Goal: Task Accomplishment & Management: Manage account settings

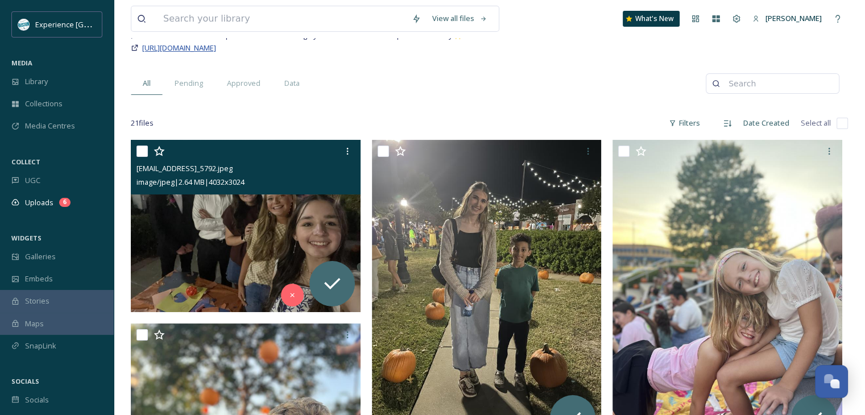
scroll to position [93, 0]
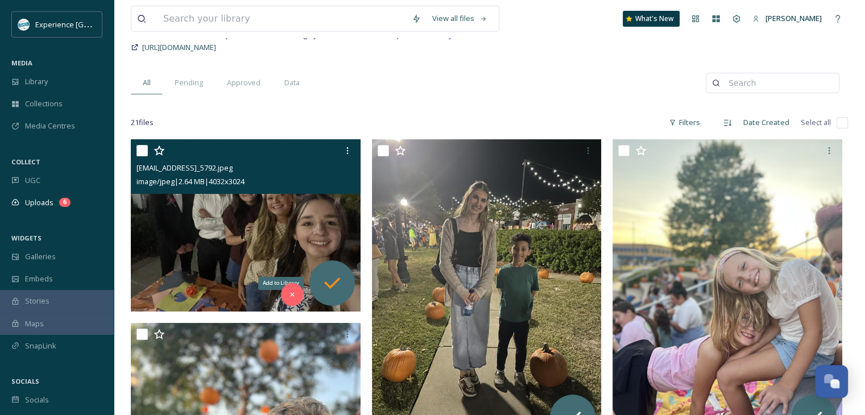
click at [334, 274] on icon at bounding box center [332, 283] width 23 height 23
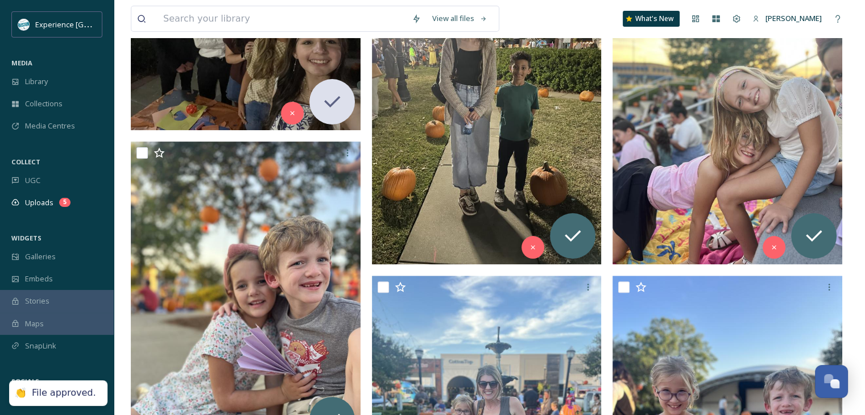
scroll to position [275, 0]
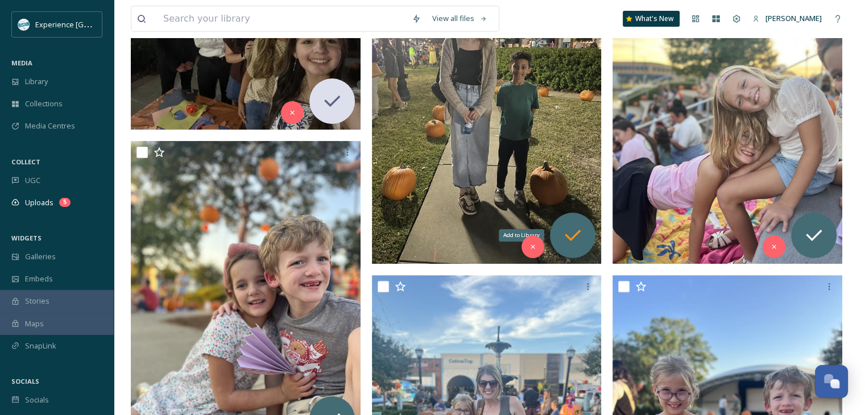
click at [571, 234] on icon at bounding box center [572, 235] width 23 height 23
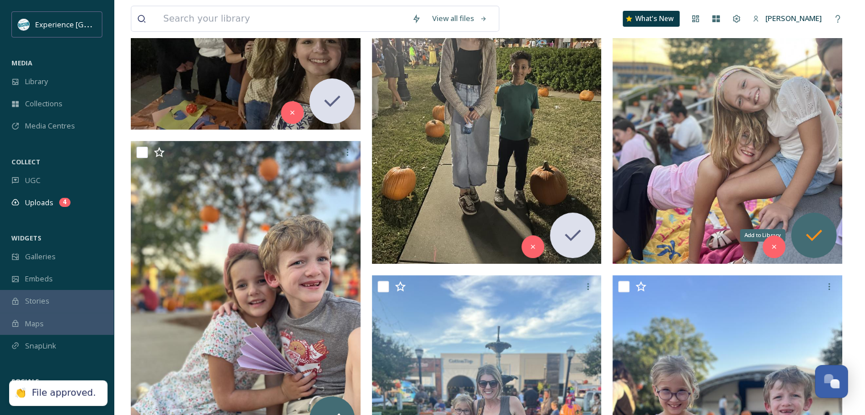
click at [824, 224] on icon at bounding box center [814, 235] width 23 height 23
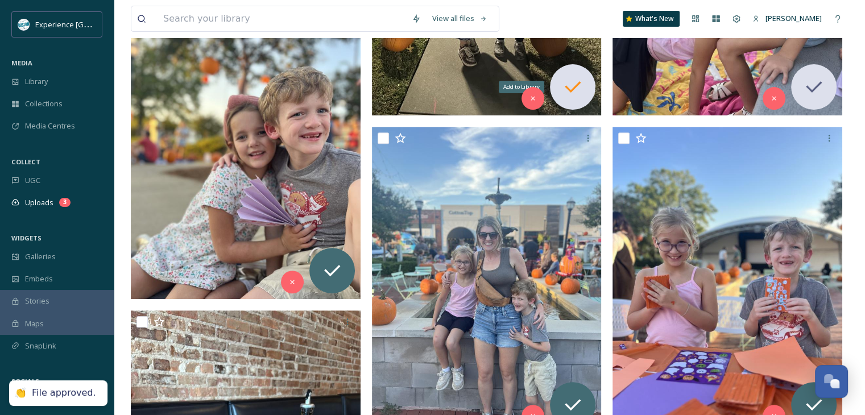
scroll to position [424, 0]
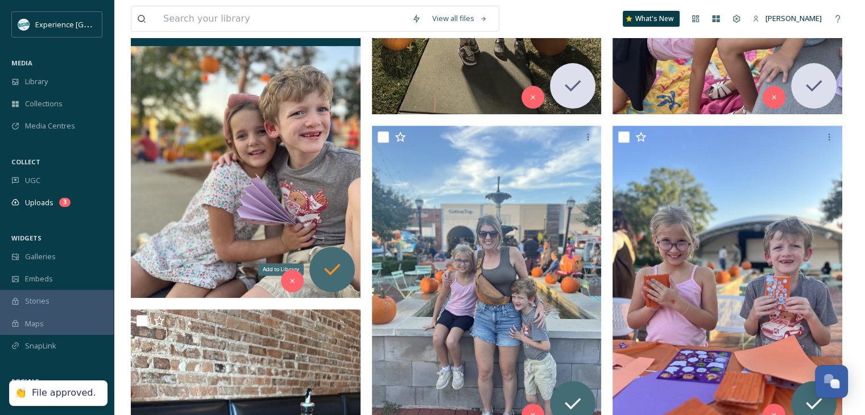
click at [341, 274] on icon at bounding box center [332, 269] width 23 height 23
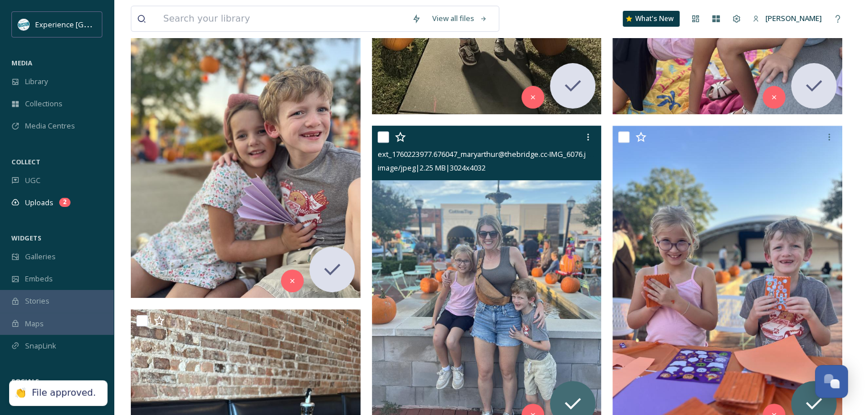
scroll to position [607, 0]
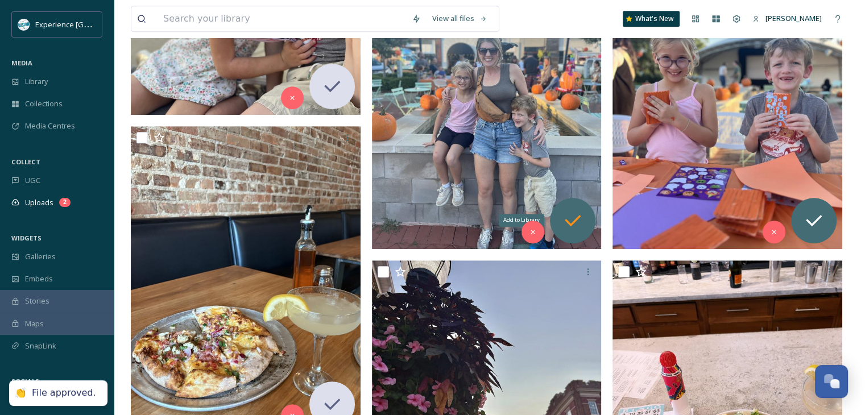
click at [577, 210] on icon at bounding box center [572, 220] width 23 height 23
click at [830, 217] on div "Add to Library" at bounding box center [814, 221] width 46 height 46
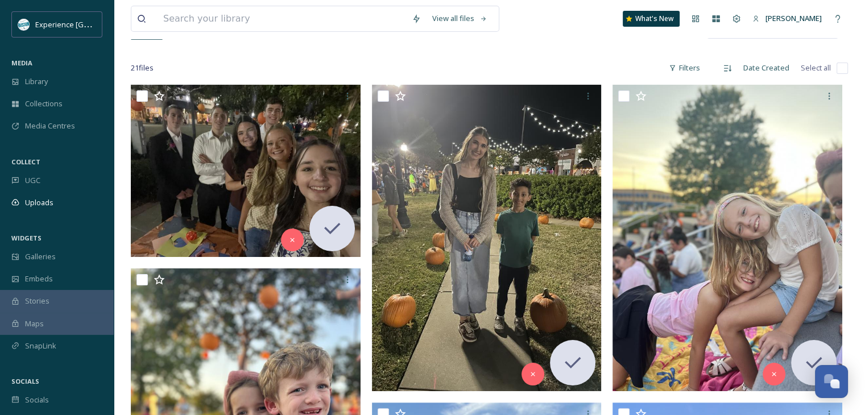
scroll to position [0, 0]
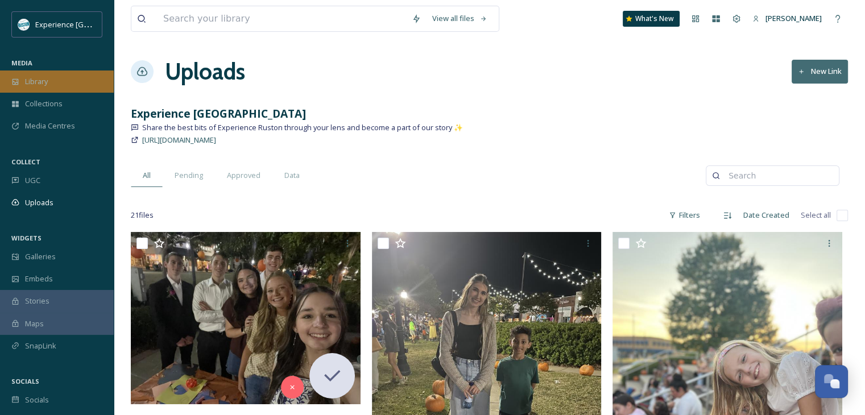
click at [49, 78] on div "Library" at bounding box center [57, 82] width 114 height 22
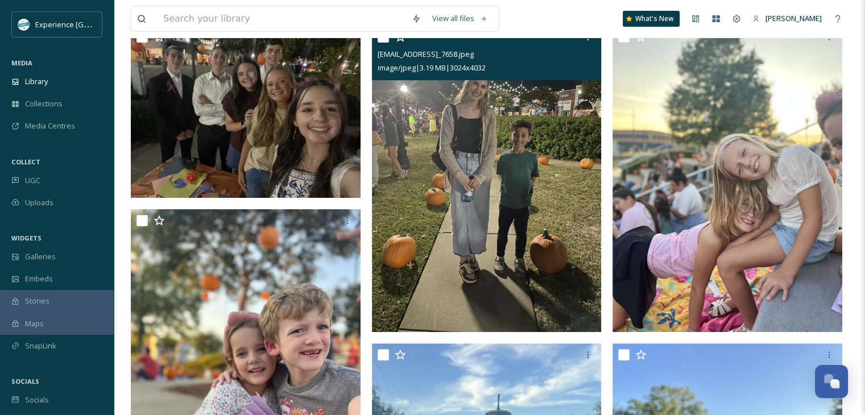
scroll to position [256, 0]
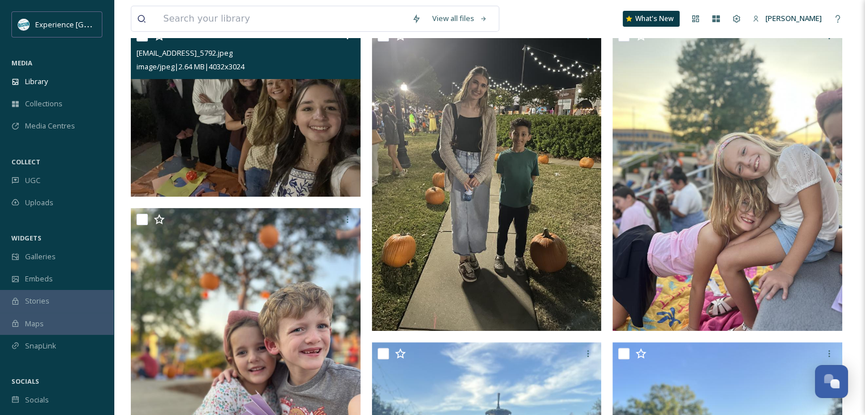
click at [139, 42] on input "checkbox" at bounding box center [142, 35] width 11 height 11
checkbox input "true"
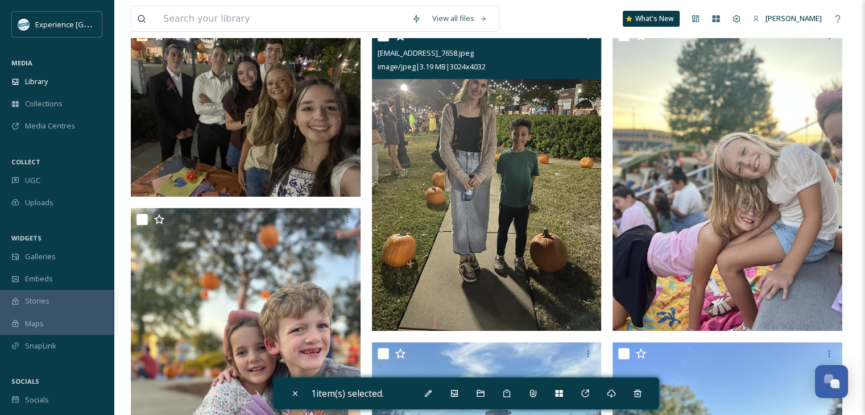
click at [379, 42] on input "checkbox" at bounding box center [383, 35] width 11 height 11
checkbox input "true"
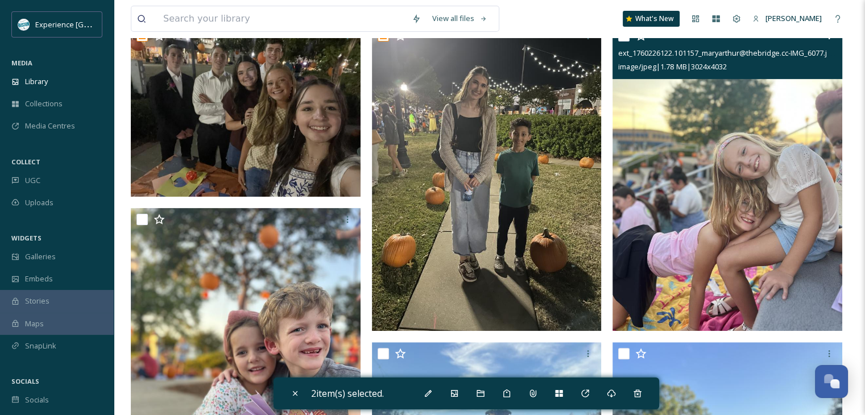
click at [623, 42] on input "checkbox" at bounding box center [623, 35] width 11 height 11
checkbox input "true"
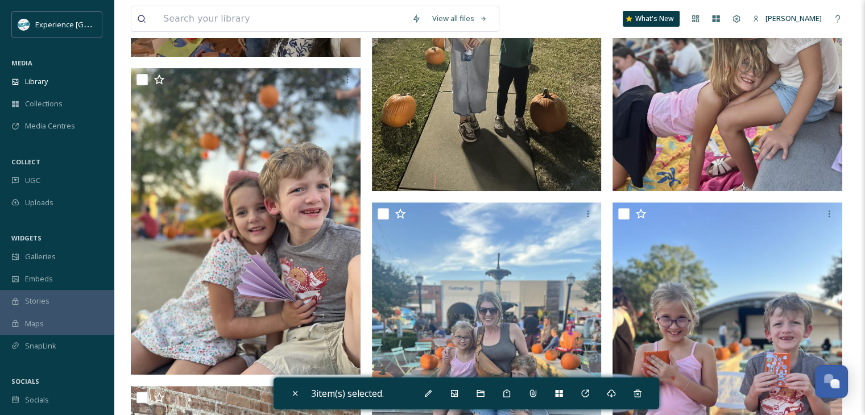
scroll to position [407, 0]
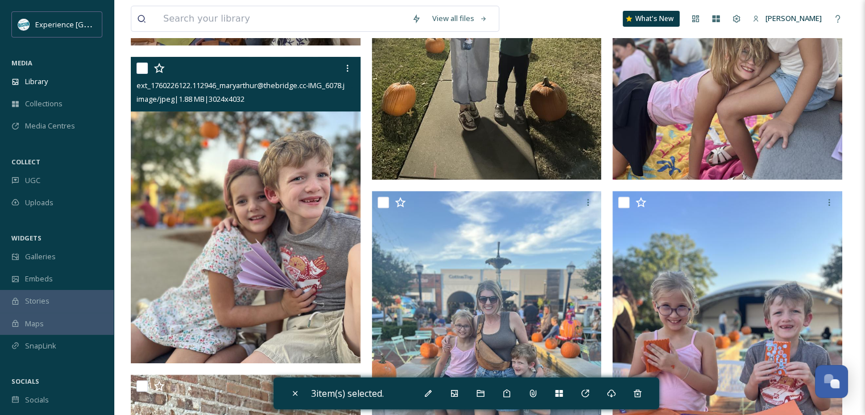
click at [143, 74] on input "checkbox" at bounding box center [142, 68] width 11 height 11
checkbox input "true"
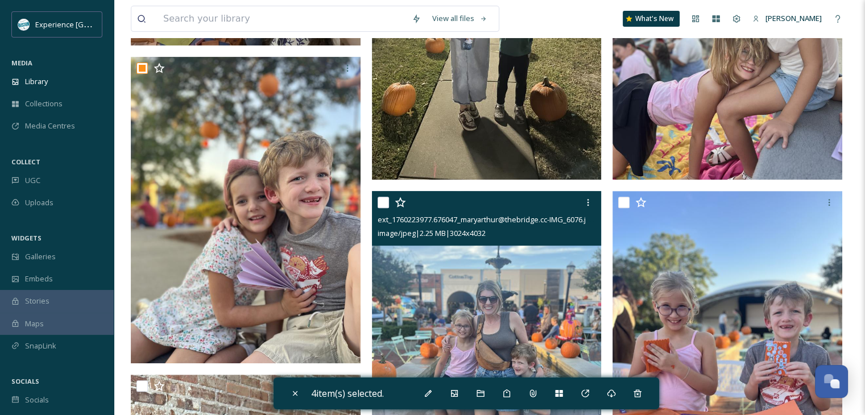
click at [385, 208] on input "checkbox" at bounding box center [383, 202] width 11 height 11
checkbox input "true"
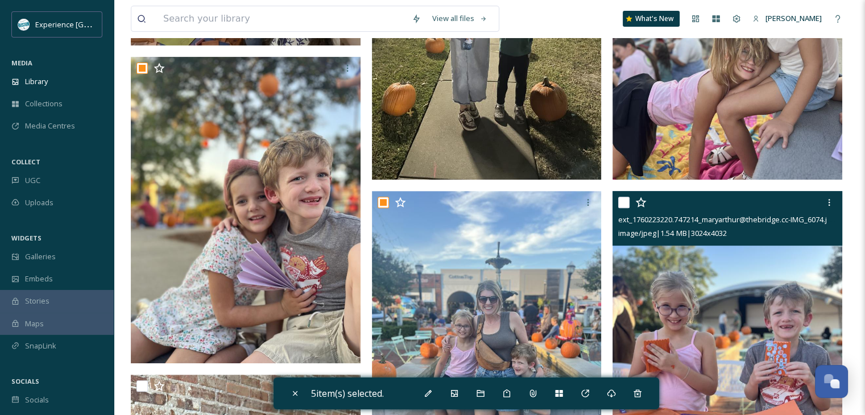
click at [624, 208] on input "checkbox" at bounding box center [623, 202] width 11 height 11
checkbox input "true"
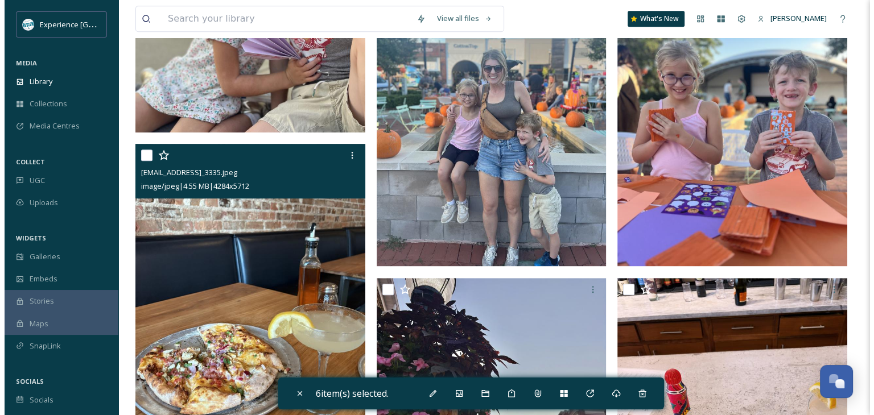
scroll to position [615, 0]
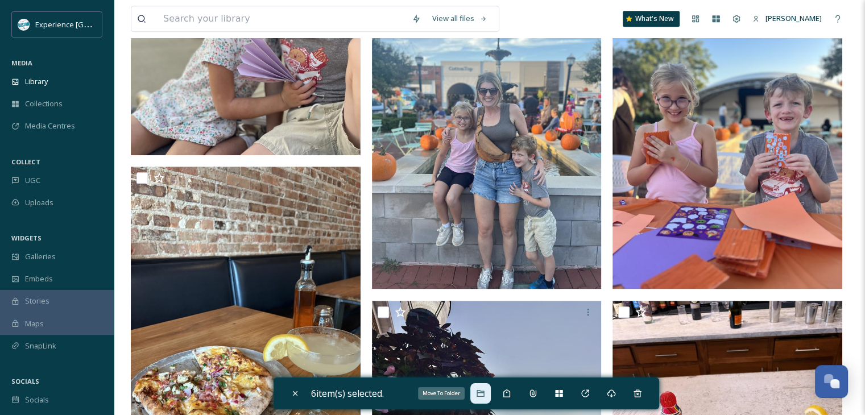
click at [484, 392] on icon at bounding box center [480, 393] width 7 height 7
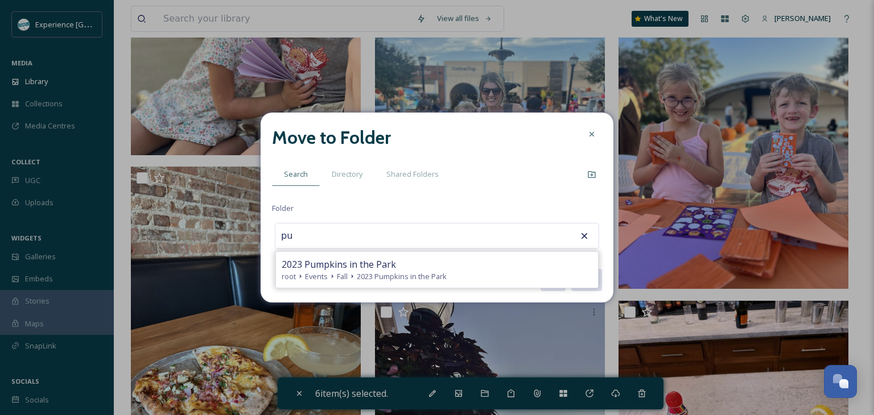
type input "p"
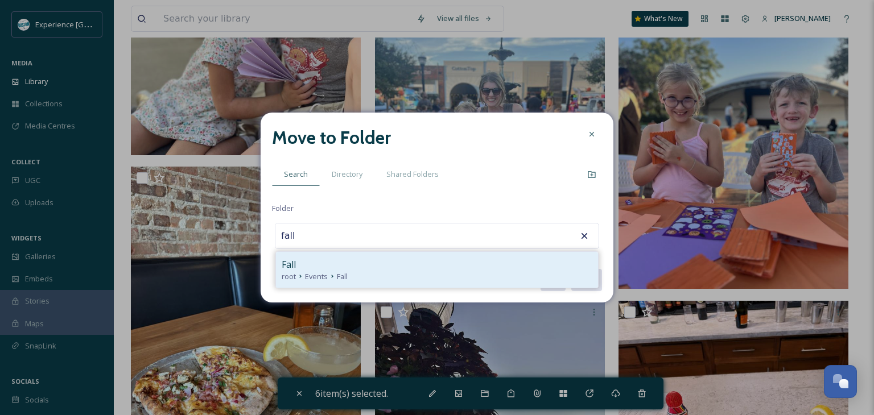
click at [375, 261] on div "Fall" at bounding box center [437, 265] width 311 height 14
type input "Fall"
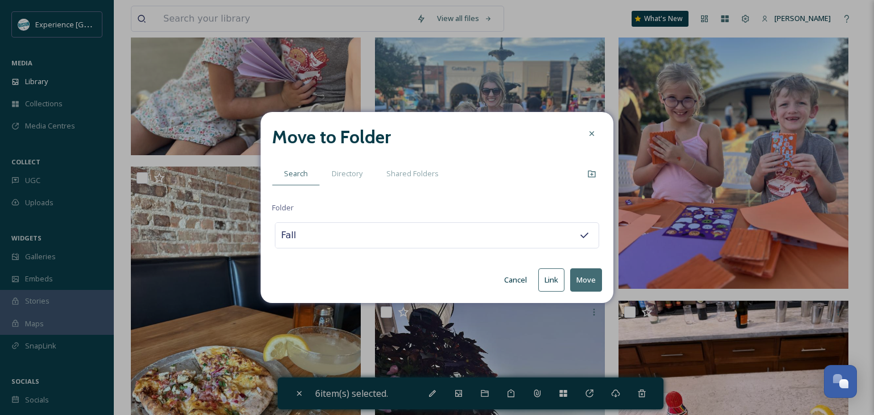
click at [585, 280] on button "Move" at bounding box center [586, 279] width 32 height 23
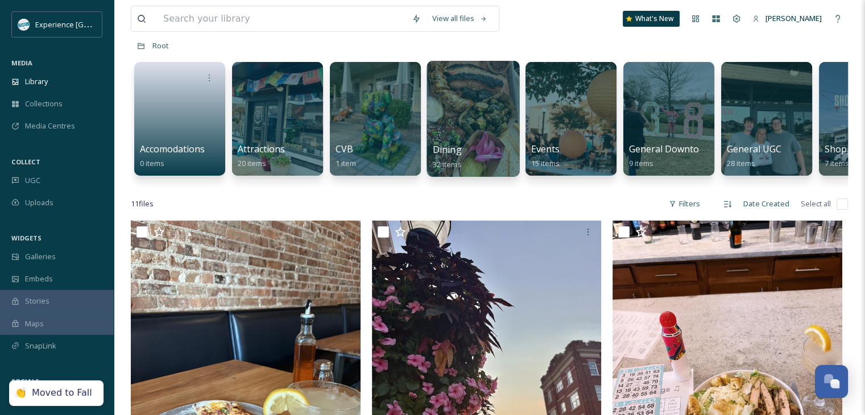
scroll to position [0, 0]
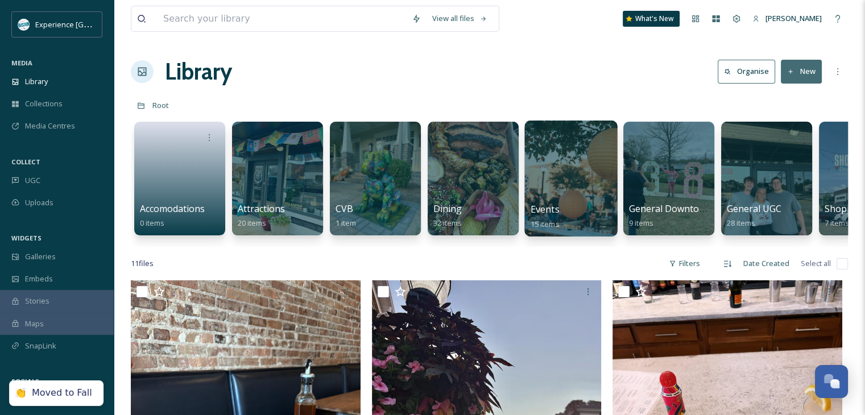
click at [564, 146] on div at bounding box center [571, 136] width 81 height 21
click at [545, 162] on div at bounding box center [570, 179] width 93 height 116
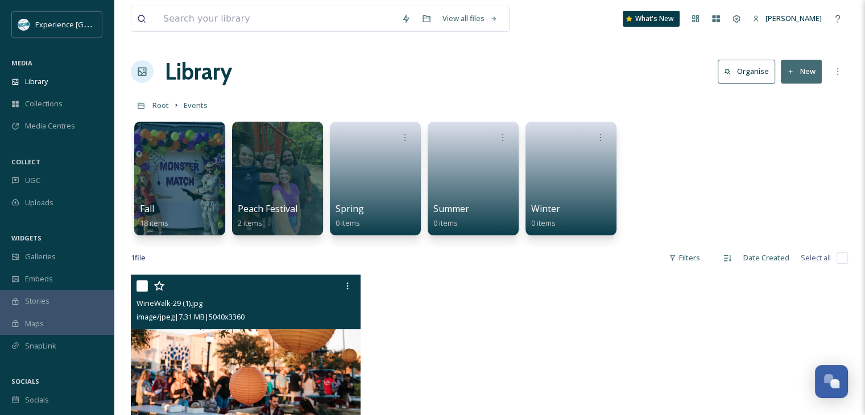
scroll to position [46, 0]
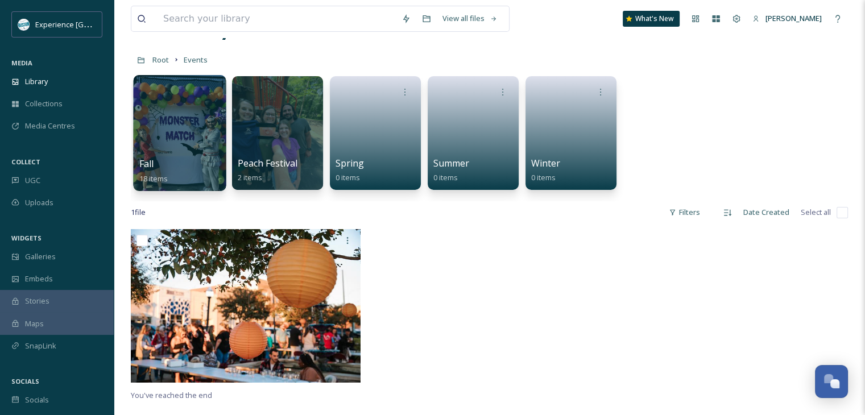
click at [178, 158] on div "Fall 18 items" at bounding box center [179, 171] width 81 height 28
click at [196, 146] on div at bounding box center [179, 133] width 93 height 116
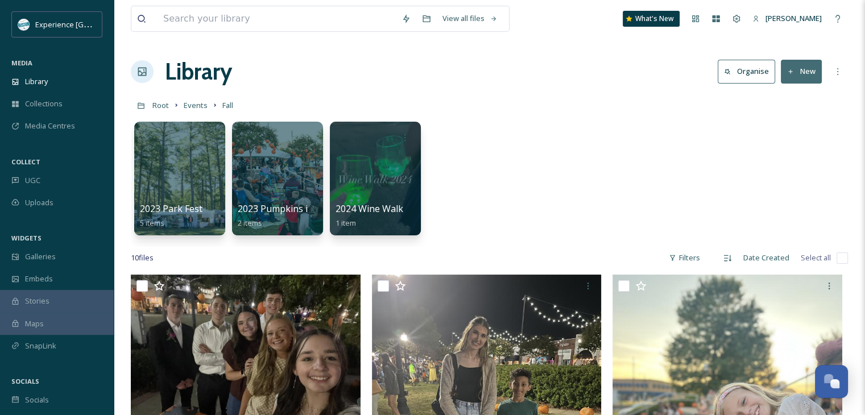
click at [808, 67] on button "New" at bounding box center [801, 71] width 41 height 23
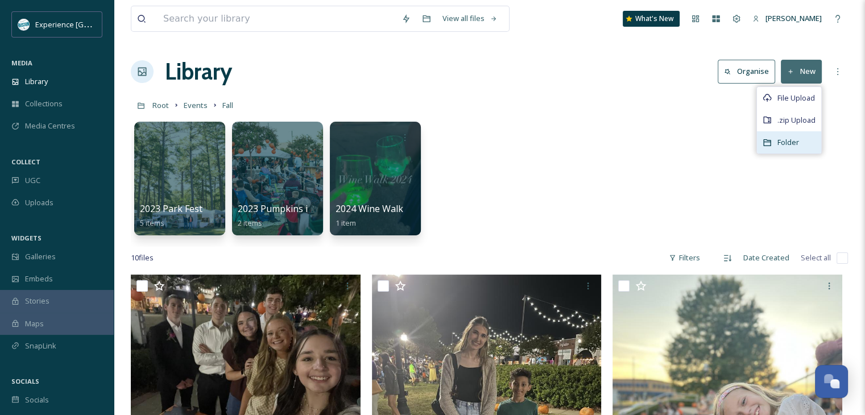
click at [798, 144] on span "Folder" at bounding box center [789, 142] width 22 height 11
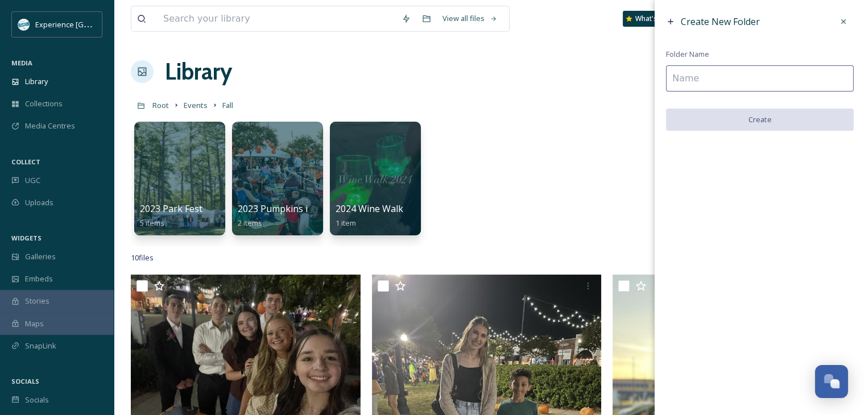
click at [722, 76] on input at bounding box center [760, 78] width 188 height 26
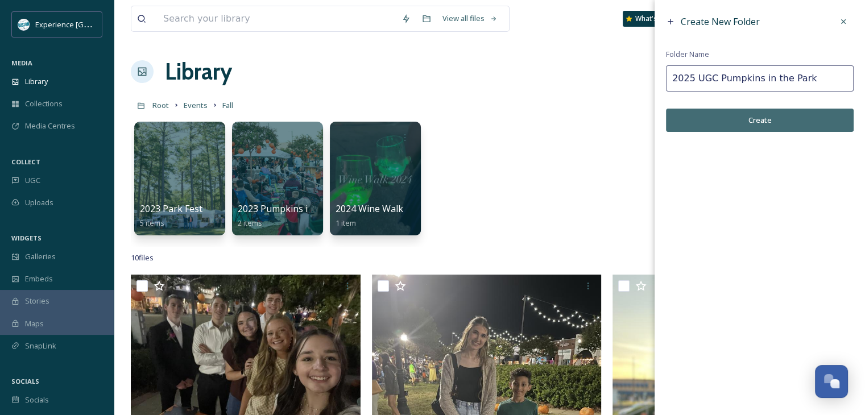
type input "2025 UGC Pumpkins in the Park"
click at [737, 123] on button "Create" at bounding box center [760, 120] width 188 height 23
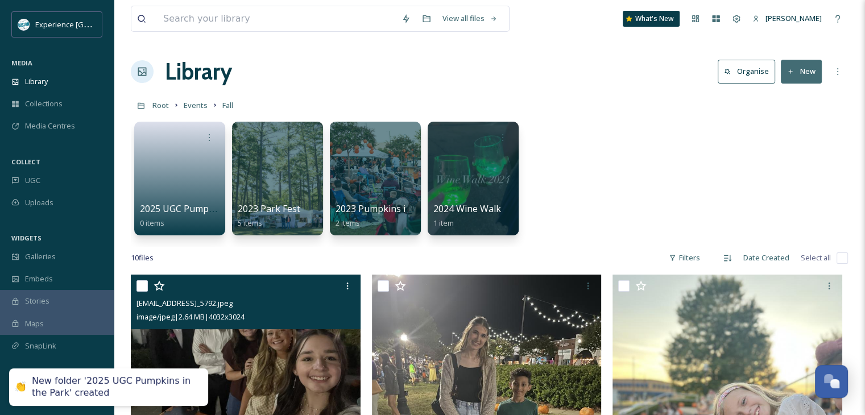
click at [138, 285] on input "checkbox" at bounding box center [142, 285] width 11 height 11
checkbox input "true"
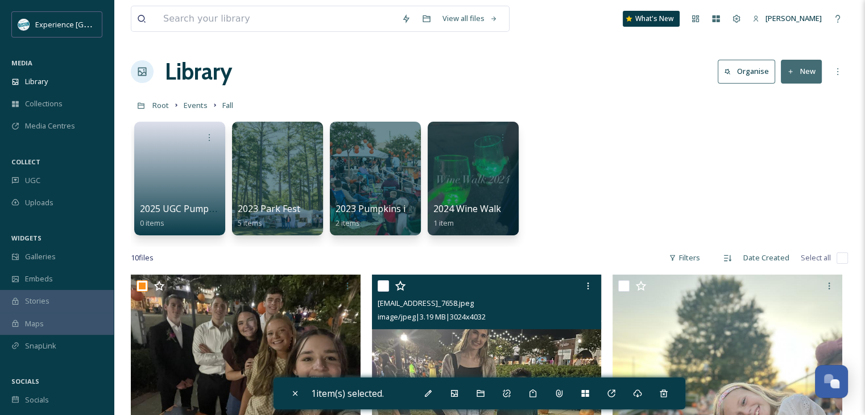
click at [375, 285] on div "[EMAIL_ADDRESS]_7658.jpeg image/jpeg | 3.19 MB | 3024 x 4032" at bounding box center [487, 302] width 230 height 55
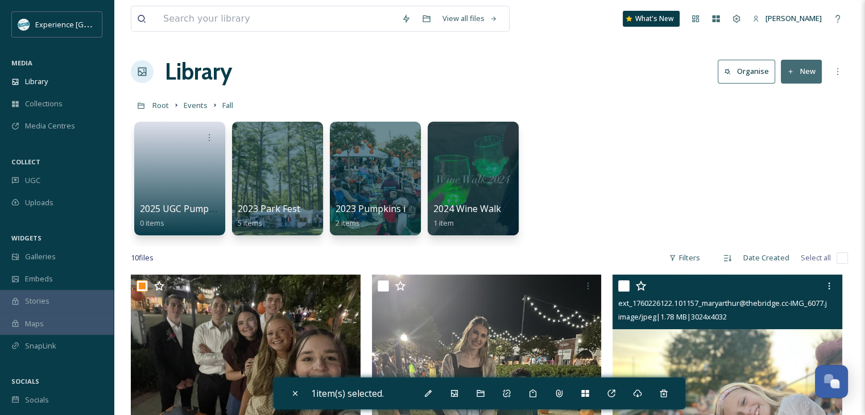
click at [624, 284] on input "checkbox" at bounding box center [623, 285] width 11 height 11
checkbox input "true"
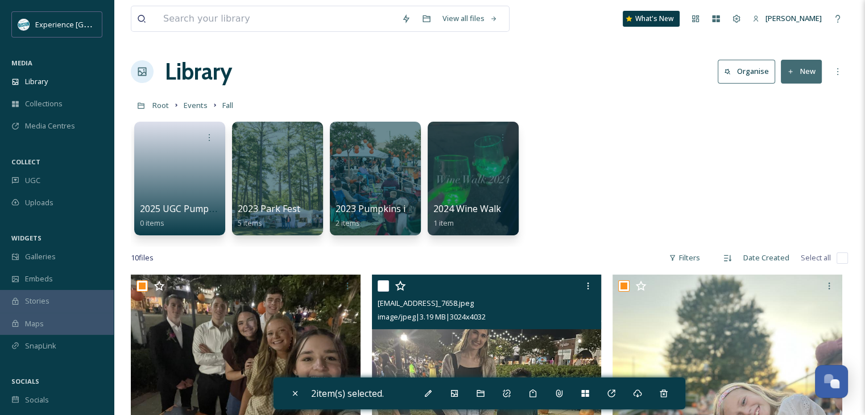
click at [385, 285] on input "checkbox" at bounding box center [383, 285] width 11 height 11
checkbox input "true"
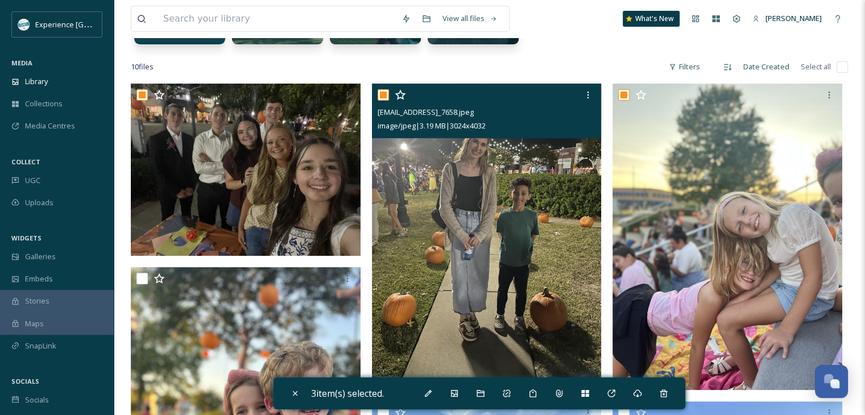
scroll to position [193, 0]
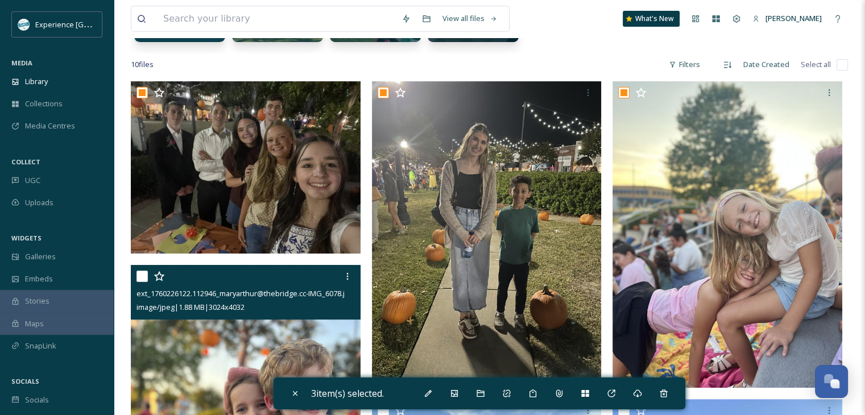
click at [137, 277] on input "checkbox" at bounding box center [142, 276] width 11 height 11
checkbox input "true"
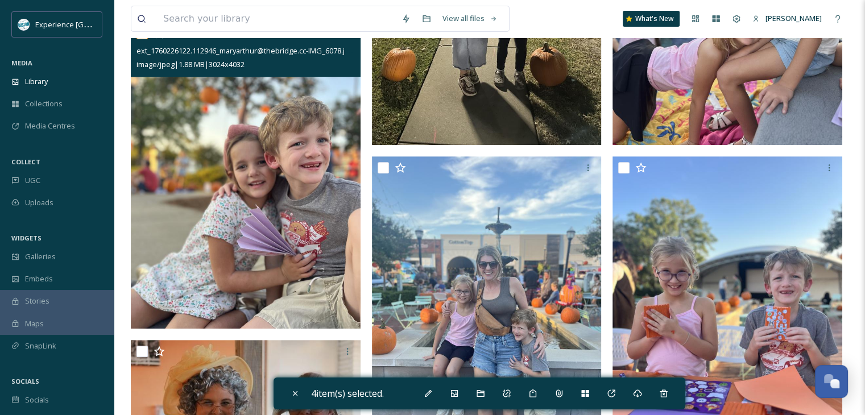
scroll to position [441, 0]
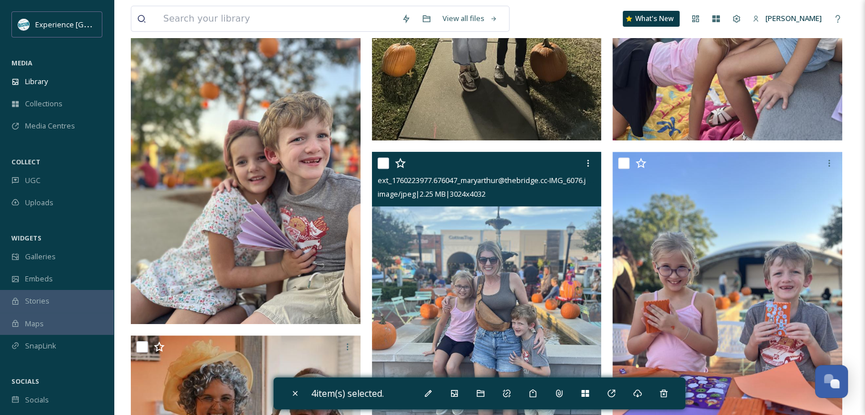
click at [378, 160] on input "checkbox" at bounding box center [383, 163] width 11 height 11
checkbox input "true"
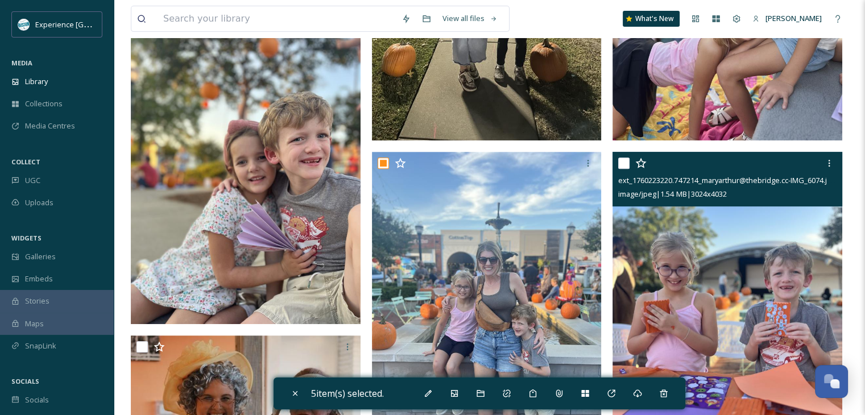
click at [620, 160] on input "checkbox" at bounding box center [623, 163] width 11 height 11
checkbox input "true"
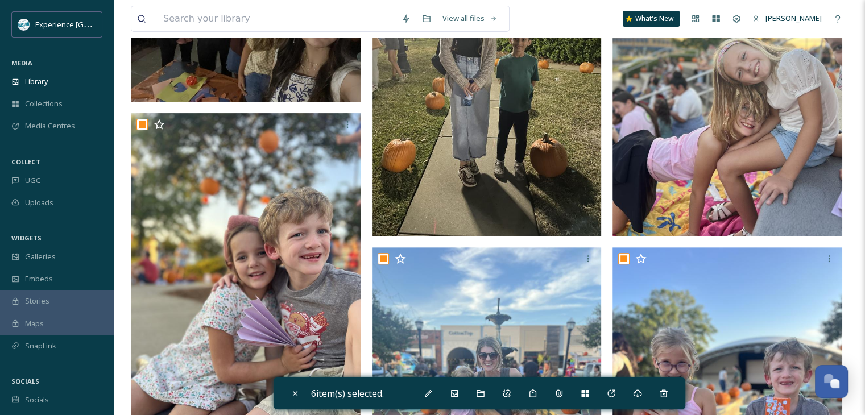
scroll to position [345, 0]
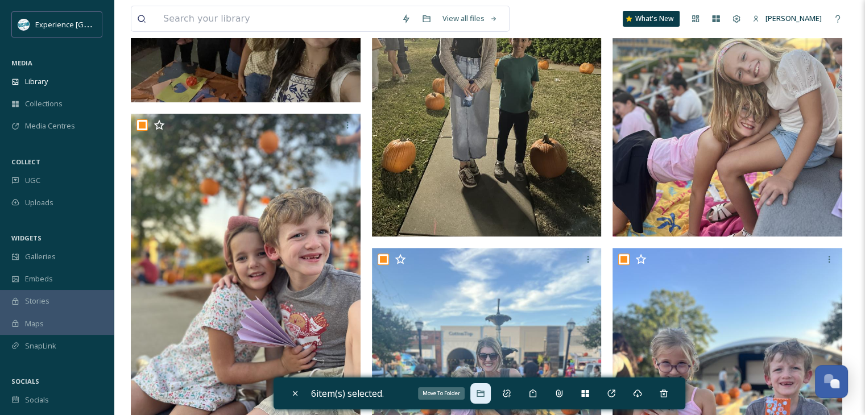
click at [482, 391] on icon at bounding box center [480, 393] width 9 height 9
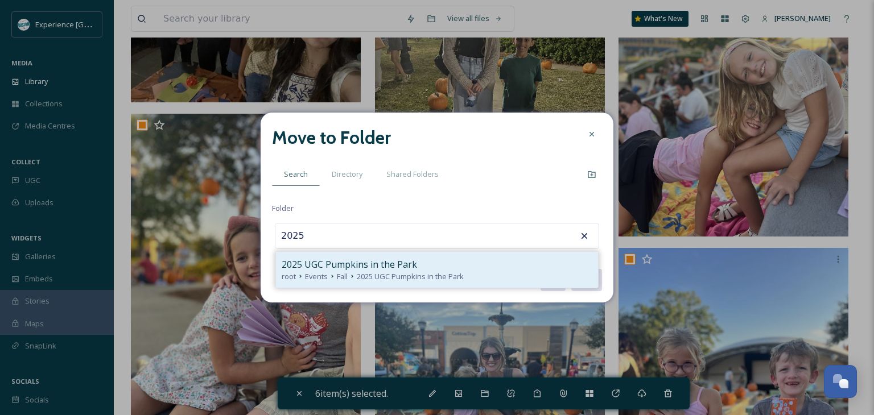
click at [409, 262] on span "2025 UGC Pumpkins in the Park" at bounding box center [349, 265] width 135 height 14
type input "2025 UGC Pumpkins in the Park"
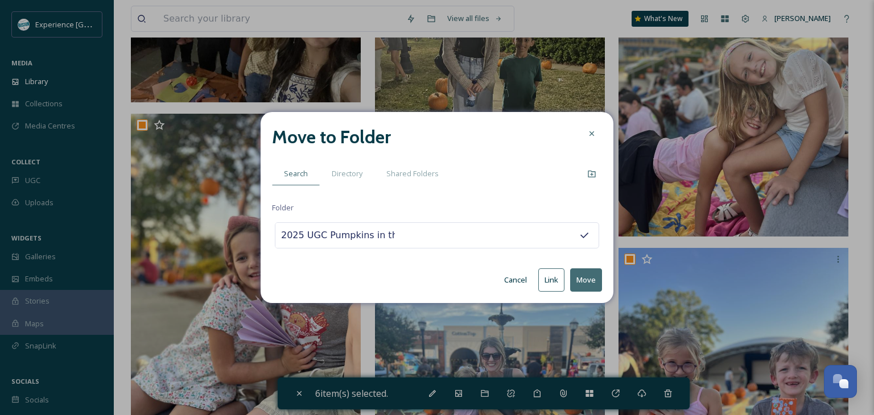
click at [576, 283] on button "Move" at bounding box center [586, 279] width 32 height 23
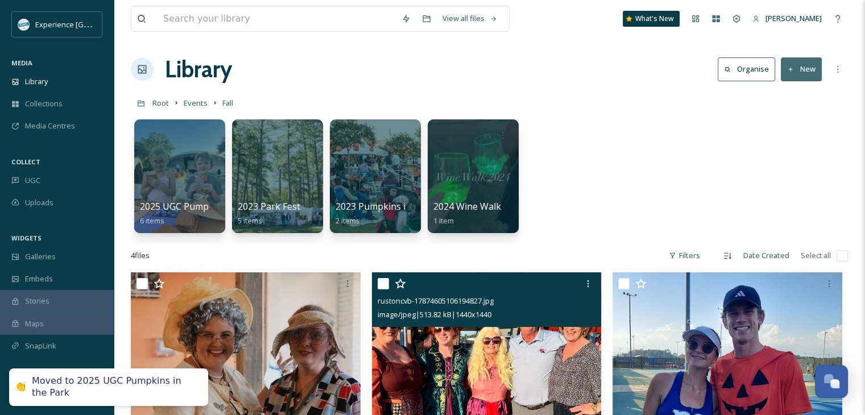
scroll to position [0, 0]
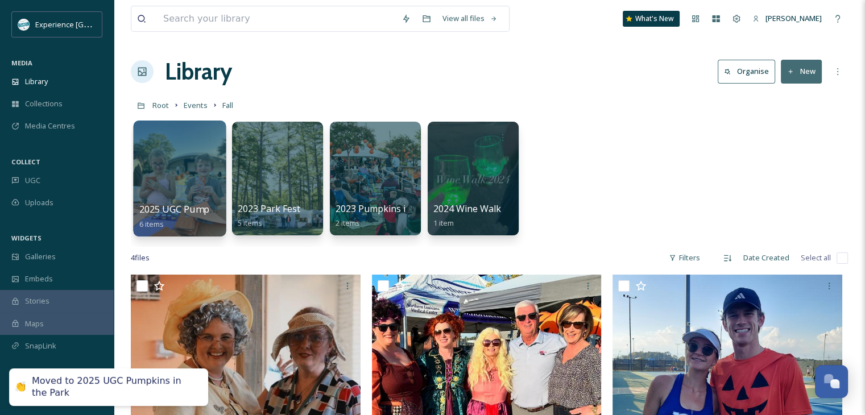
click at [193, 162] on div at bounding box center [179, 179] width 93 height 116
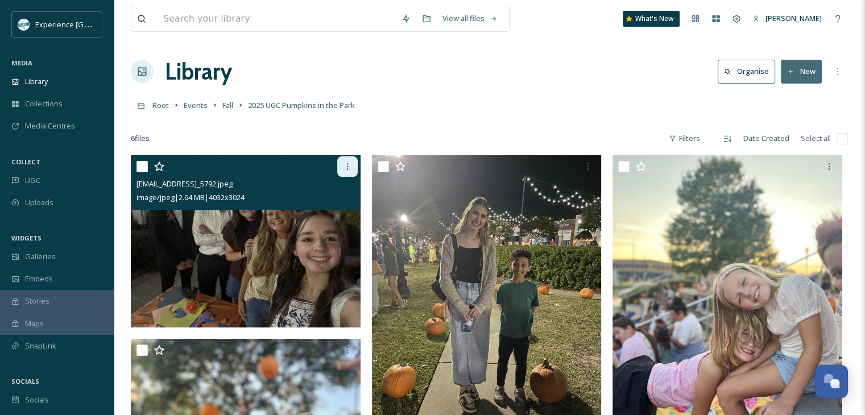
click at [346, 166] on icon at bounding box center [347, 166] width 2 height 7
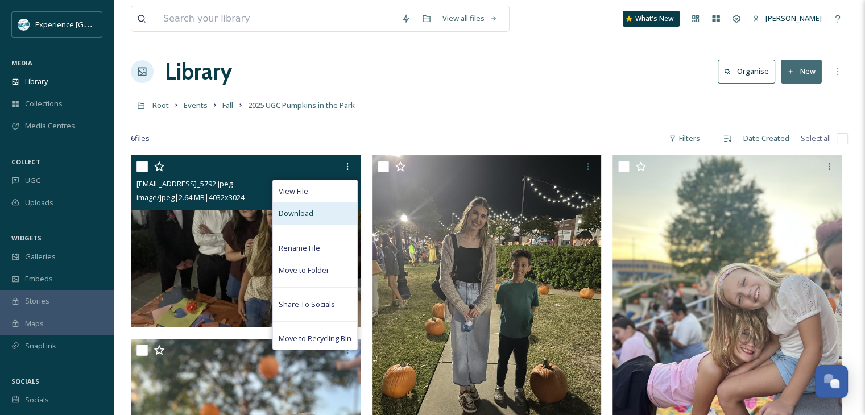
click at [330, 210] on div "Download" at bounding box center [315, 213] width 84 height 22
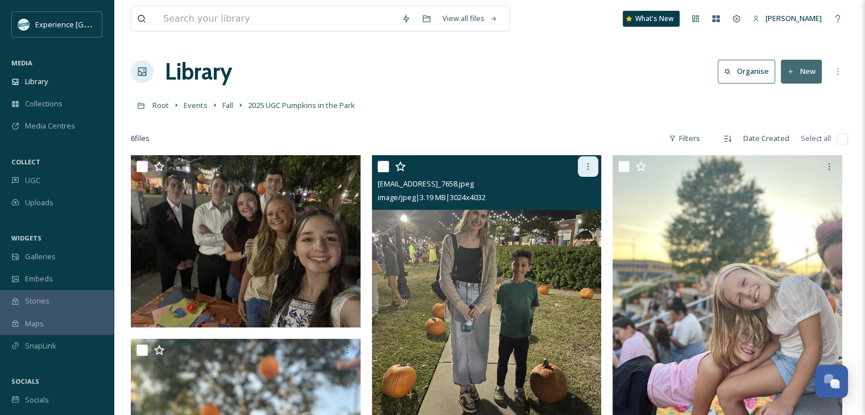
click at [592, 164] on icon at bounding box center [588, 166] width 9 height 9
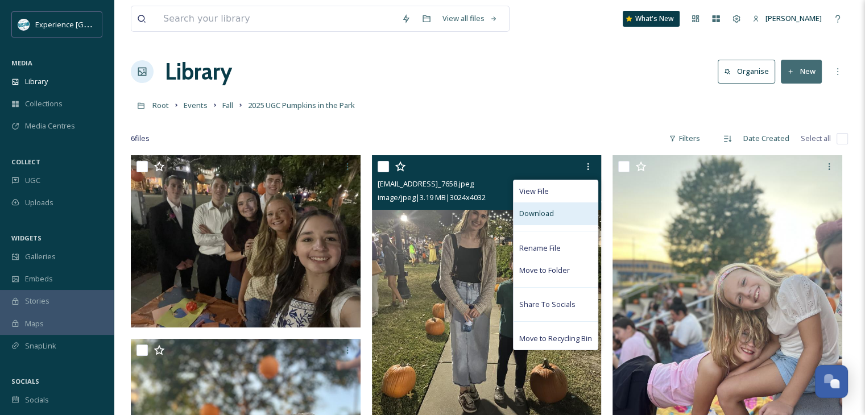
click at [573, 210] on div "Download" at bounding box center [556, 213] width 84 height 22
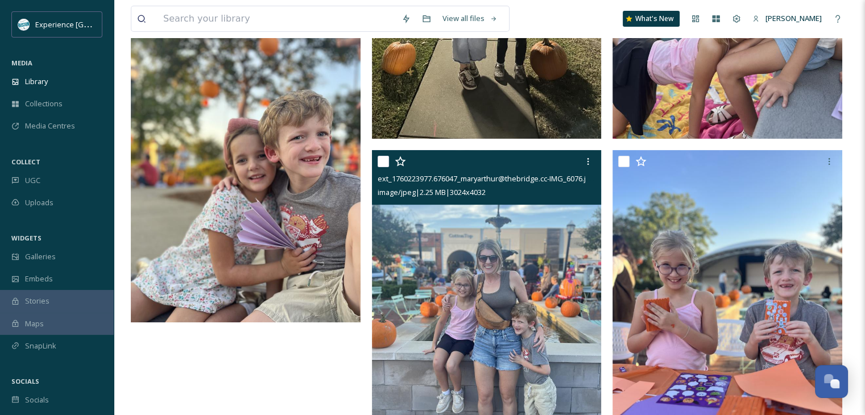
scroll to position [324, 0]
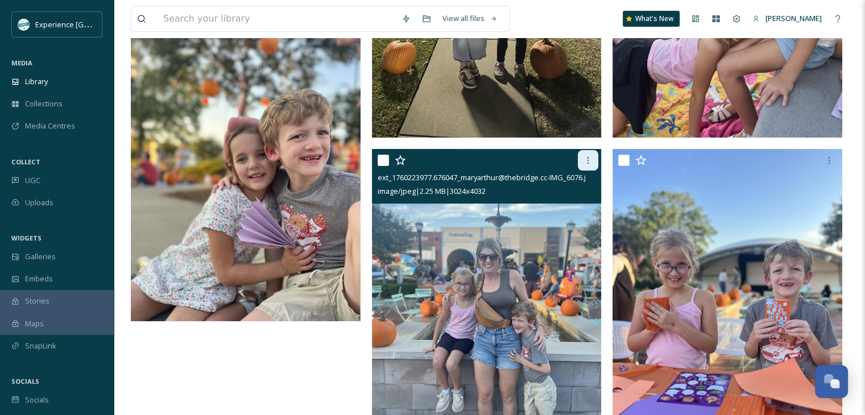
click at [585, 153] on div at bounding box center [588, 160] width 20 height 20
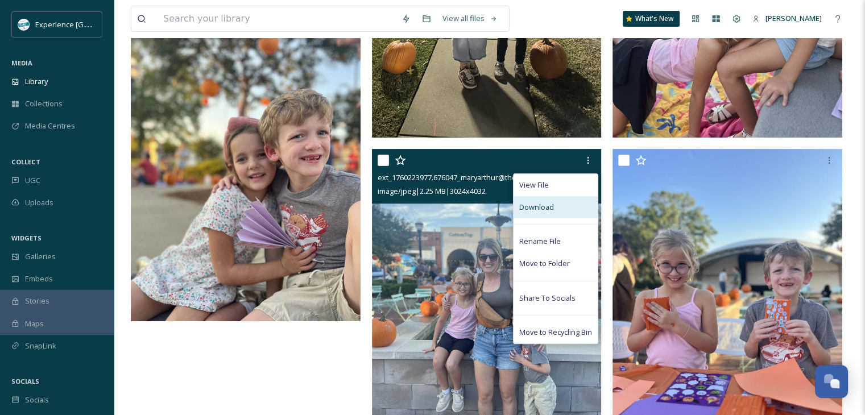
click at [554, 212] on div "Download" at bounding box center [556, 207] width 84 height 22
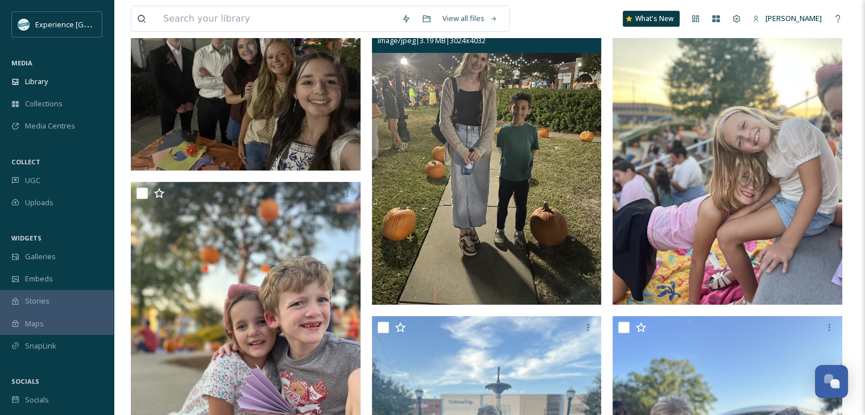
scroll to position [264, 0]
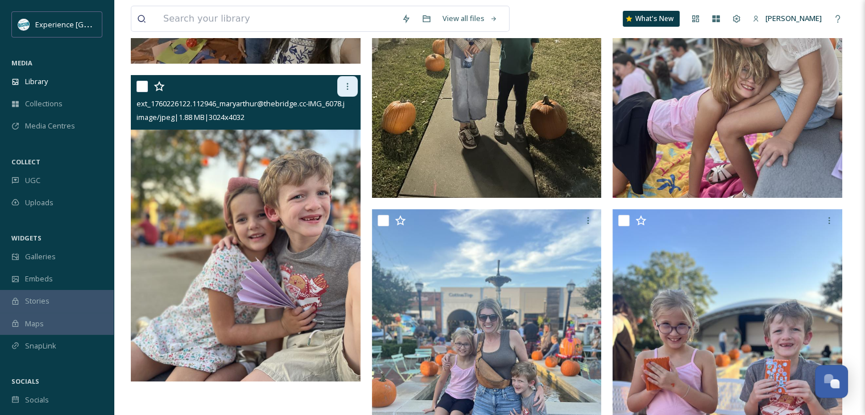
click at [344, 92] on div at bounding box center [347, 86] width 20 height 20
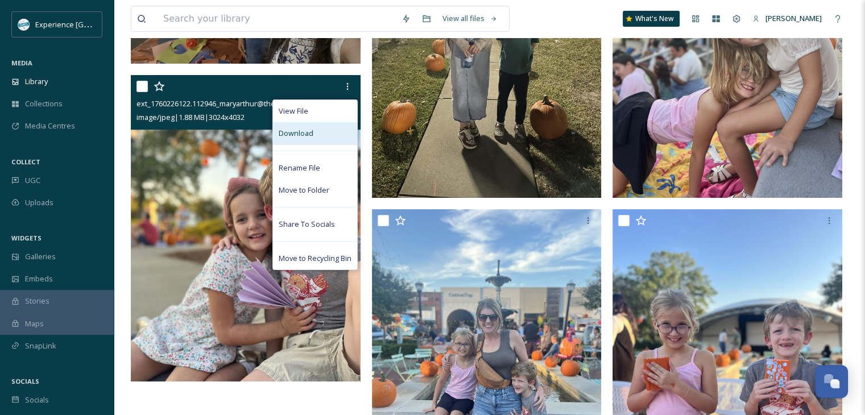
click at [320, 130] on div "Download" at bounding box center [315, 133] width 84 height 22
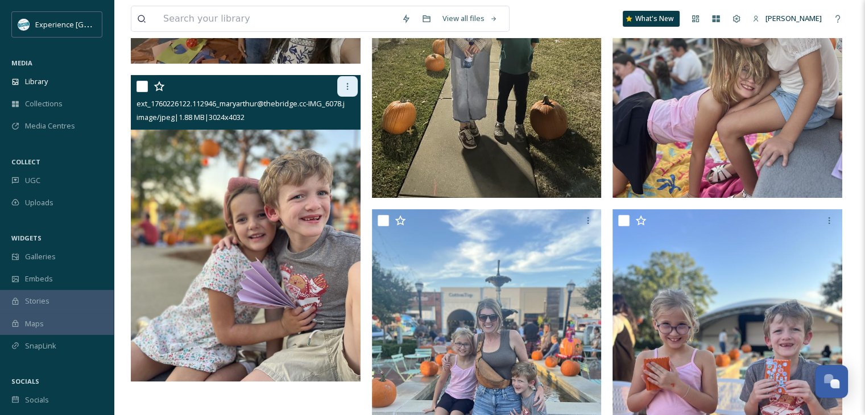
click at [344, 85] on icon at bounding box center [347, 86] width 9 height 9
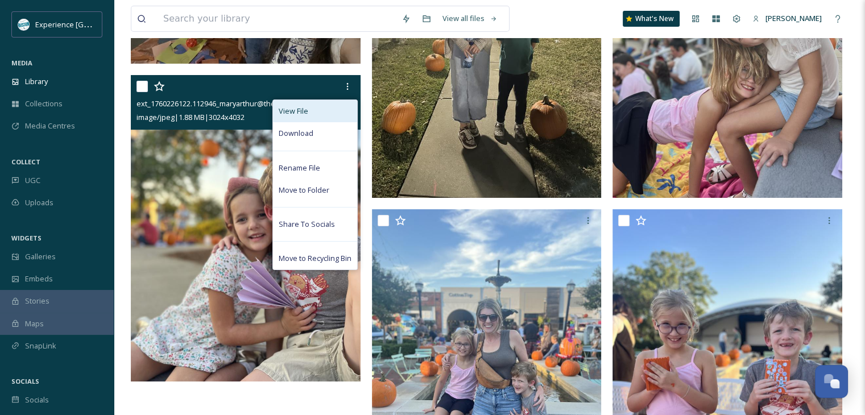
click at [309, 117] on div "View File" at bounding box center [315, 111] width 84 height 22
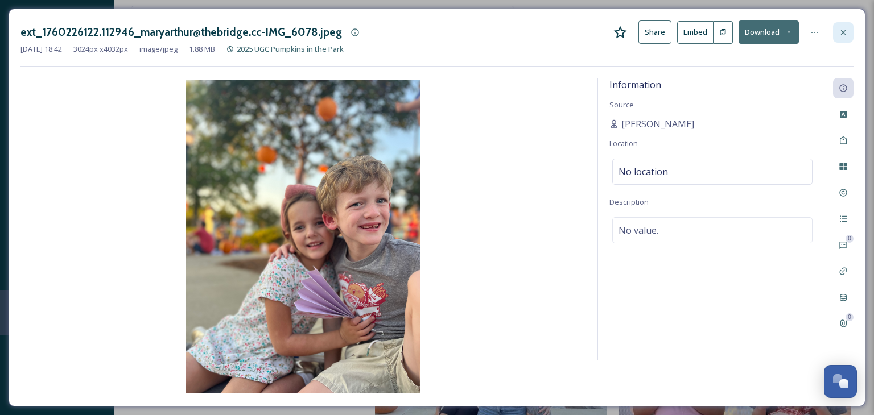
click at [845, 30] on icon at bounding box center [843, 32] width 5 height 5
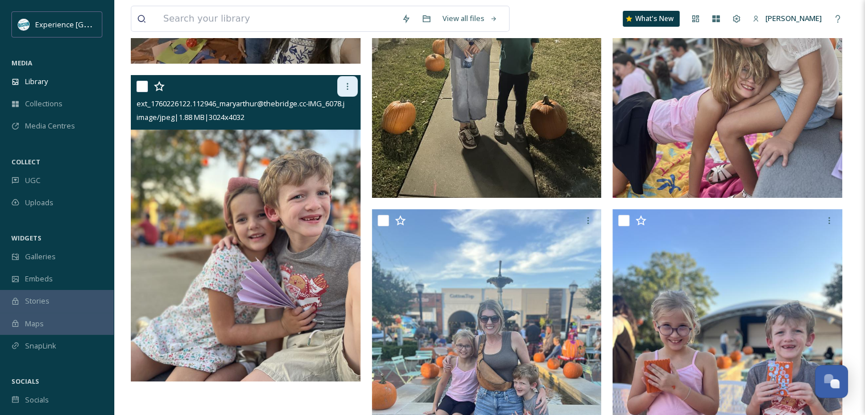
click at [344, 89] on icon at bounding box center [347, 86] width 9 height 9
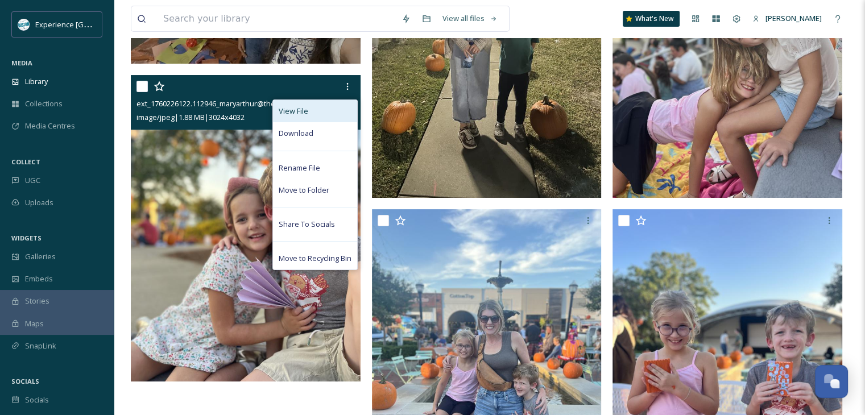
click at [328, 114] on div "View File" at bounding box center [315, 111] width 84 height 22
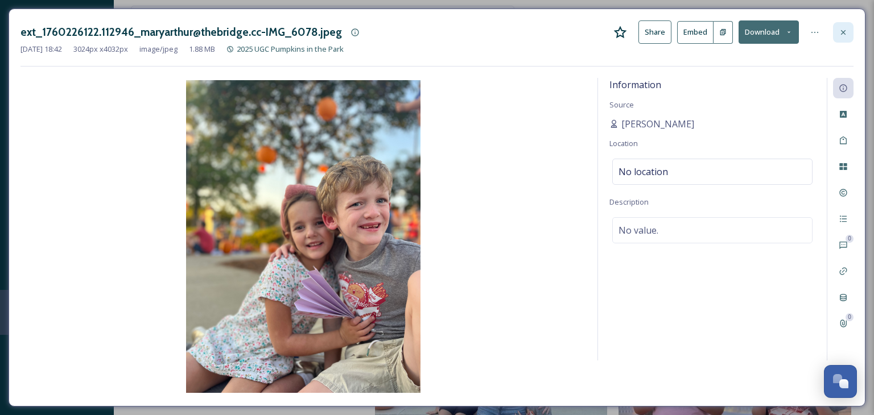
click at [840, 33] on icon at bounding box center [842, 32] width 9 height 9
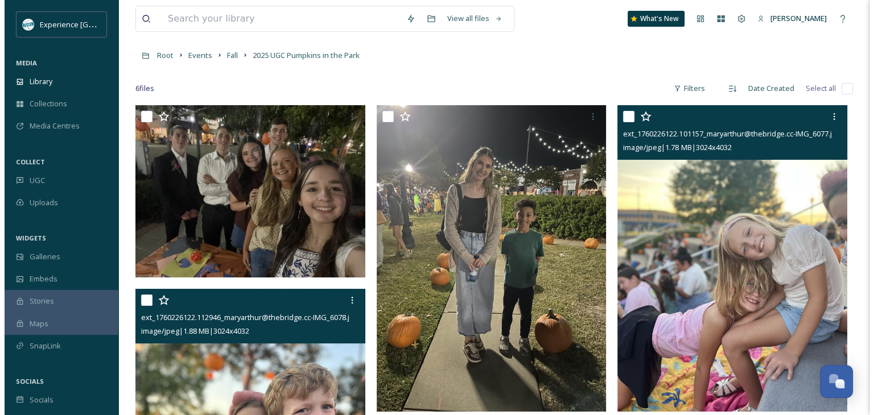
scroll to position [44, 0]
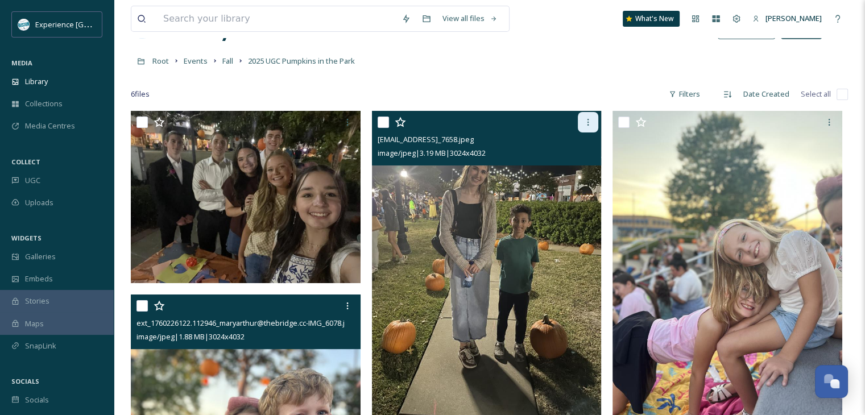
click at [589, 119] on icon at bounding box center [589, 122] width 2 height 7
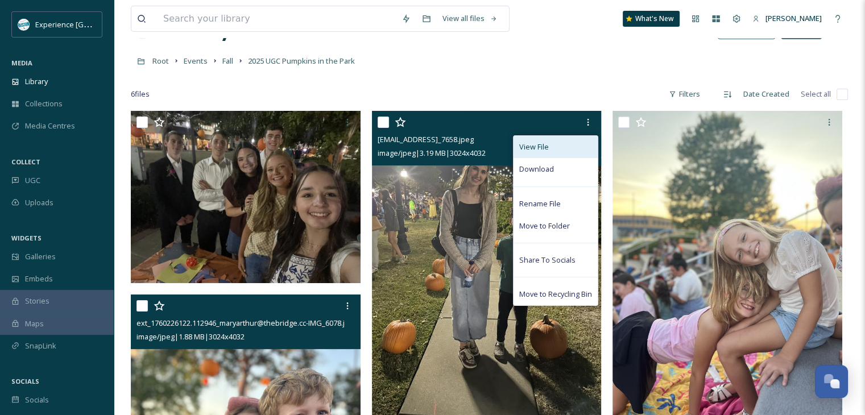
click at [575, 146] on div "View File" at bounding box center [556, 147] width 84 height 22
